Goal: Transaction & Acquisition: Purchase product/service

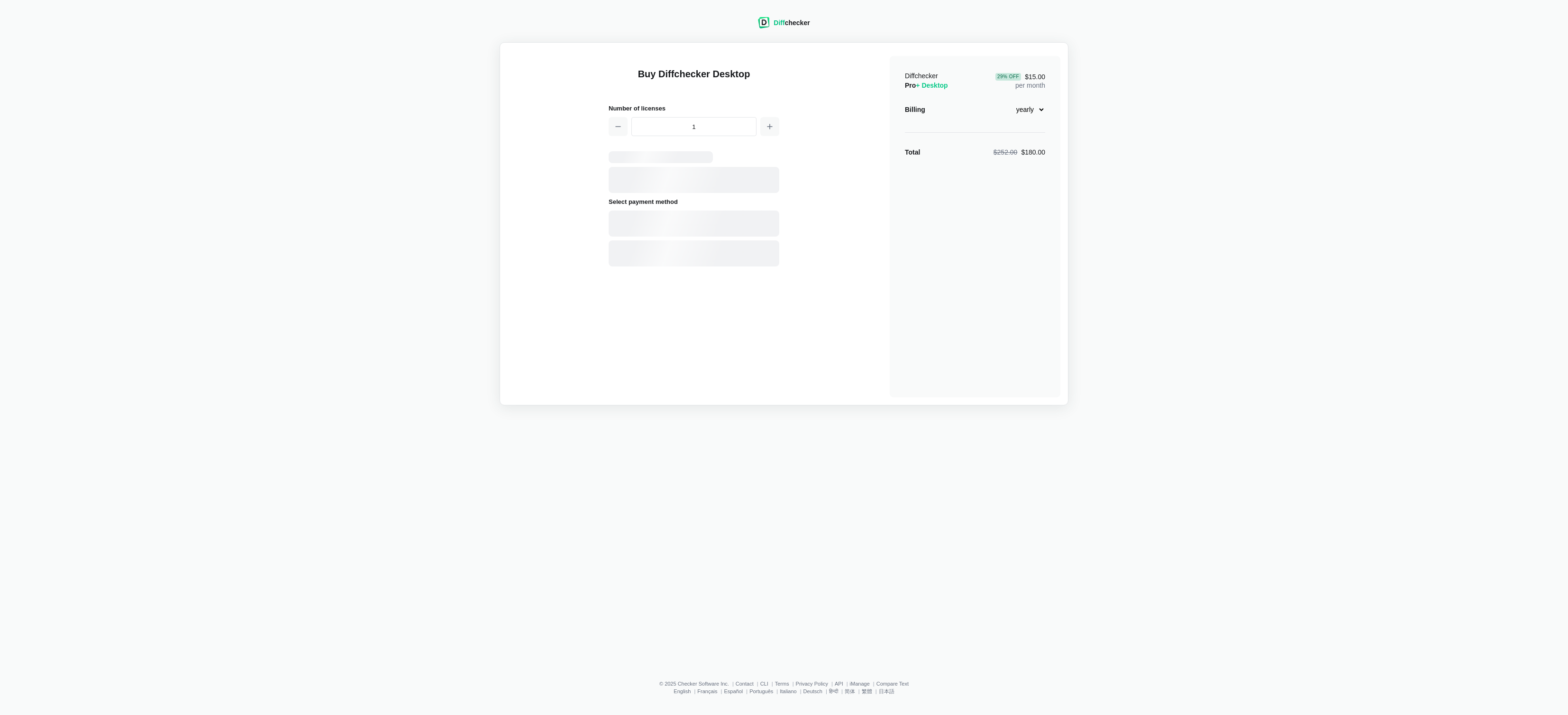
select select "desktop-yearly-180"
click at [1031, 108] on select "monthly yearly" at bounding box center [1025, 110] width 41 height 16
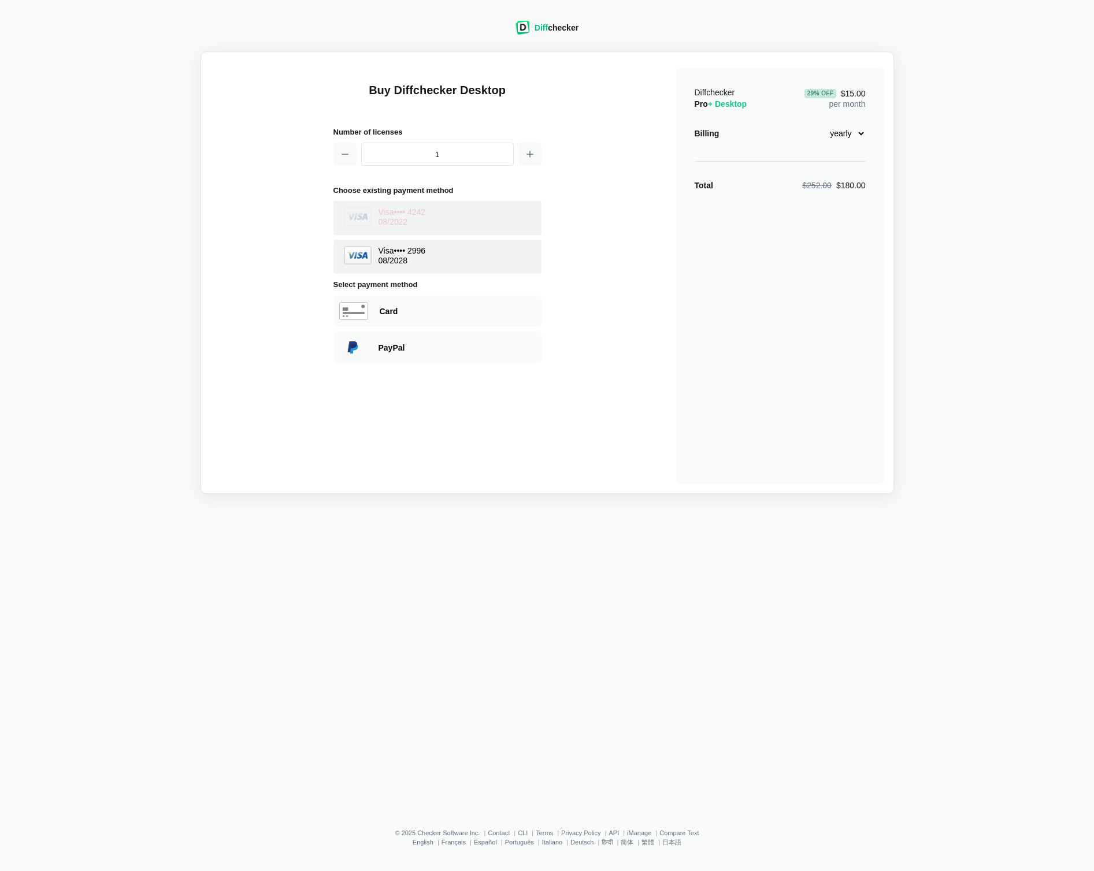
click at [843, 133] on select "monthly yearly" at bounding box center [841, 134] width 50 height 20
click at [853, 128] on select "monthly yearly" at bounding box center [841, 134] width 50 height 20
click at [844, 132] on select "monthly yearly" at bounding box center [841, 134] width 50 height 20
